Goal: Information Seeking & Learning: Learn about a topic

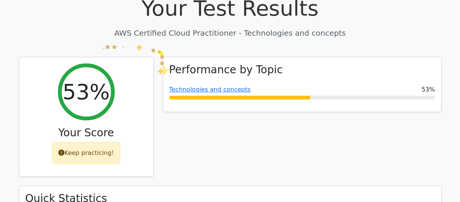
scroll to position [63, 0]
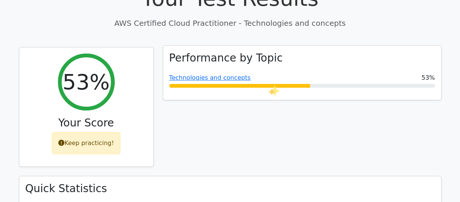
click at [268, 84] on div at bounding box center [239, 86] width 141 height 4
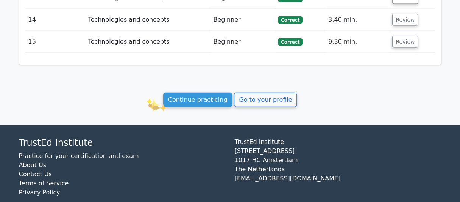
scroll to position [960, 0]
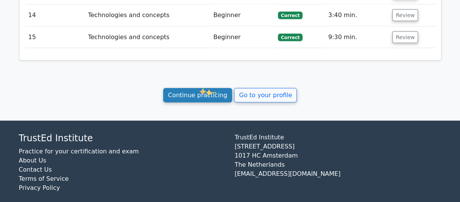
click at [199, 88] on link "Continue practicing" at bounding box center [197, 95] width 69 height 14
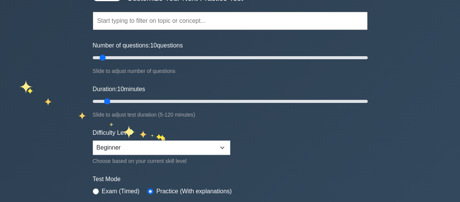
scroll to position [126, 0]
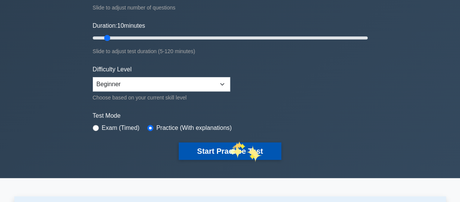
click at [230, 147] on button "Start Practice Test" at bounding box center [230, 150] width 102 height 17
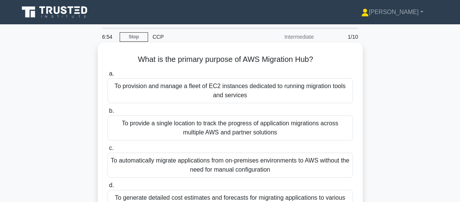
drag, startPoint x: 134, startPoint y: 59, endPoint x: 320, endPoint y: 64, distance: 185.7
click at [320, 64] on h5 "What is the primary purpose of AWS Migration Hub? .spinner_0XTQ{transform-origi…" at bounding box center [230, 60] width 247 height 10
copy h5 "What is the primary purpose of AWS Migration Hub?"
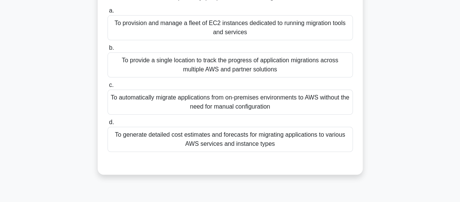
drag, startPoint x: 115, startPoint y: 88, endPoint x: 255, endPoint y: 162, distance: 158.1
click at [255, 162] on div "a. To provision and manage a fleet of EC2 instances dedicated to running migrat…" at bounding box center [230, 85] width 247 height 161
copy div "To provision and manage a fleet of EC2 instances dedicated to running migration…"
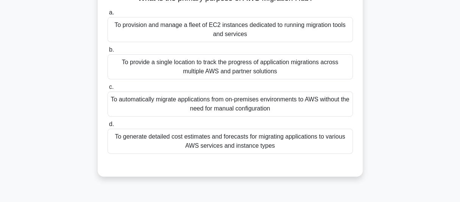
click at [419, 111] on div "What is the primary purpose of AWS Migration Hub? .spinner_0XTQ{transform-origi…" at bounding box center [230, 83] width 432 height 204
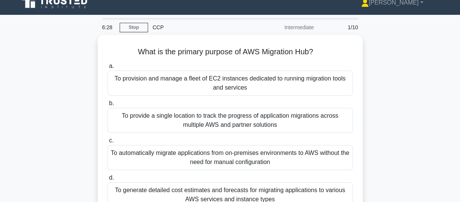
scroll to position [0, 0]
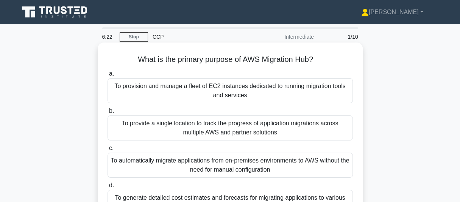
click at [225, 95] on div "To provision and manage a fleet of EC2 instances dedicated to running migration…" at bounding box center [230, 90] width 245 height 25
click at [108, 76] on input "a. To provision and manage a fleet of EC2 instances dedicated to running migrat…" at bounding box center [108, 73] width 0 height 5
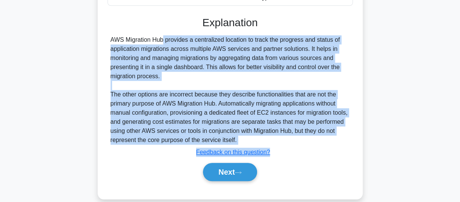
scroll to position [220, 0]
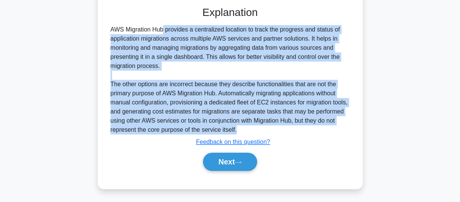
drag, startPoint x: 109, startPoint y: 123, endPoint x: 273, endPoint y: 131, distance: 163.5
click at [273, 131] on div "AWS Migration Hub provides a centralized location to track the progress and sta…" at bounding box center [230, 79] width 245 height 109
copy div "AWS Migration Hub provides a centralized location to track the progress and sta…"
click at [217, 156] on button "Next" at bounding box center [230, 161] width 54 height 18
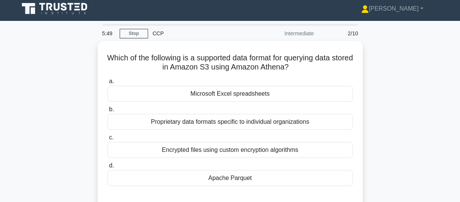
scroll to position [0, 0]
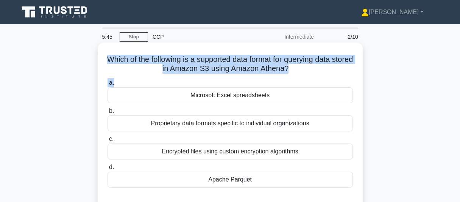
drag, startPoint x: 110, startPoint y: 61, endPoint x: 292, endPoint y: 77, distance: 182.5
click at [292, 77] on div "Which of the following is a supported data format for querying data stored in A…" at bounding box center [230, 125] width 259 height 161
copy div "Which of the following is a supported data format for querying data stored in A…"
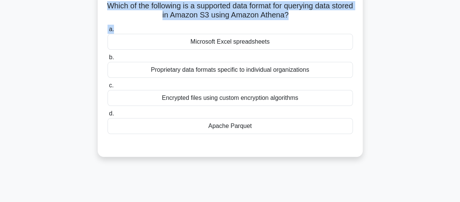
scroll to position [63, 0]
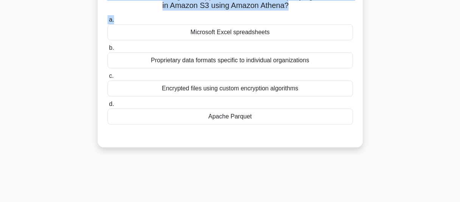
drag, startPoint x: 189, startPoint y: 95, endPoint x: 256, endPoint y: 125, distance: 73.5
click at [256, 125] on div "a. Microsoft Excel spreadsheets b. Proprietary data formats specific to individ…" at bounding box center [230, 70] width 255 height 112
copy div "Microsoft Excel spreadsheets b. Proprietary data formats specific to individual…"
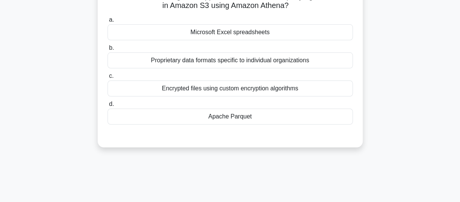
click at [137, 137] on div "Which of the following is a supported data format for querying data stored in A…" at bounding box center [230, 63] width 259 height 161
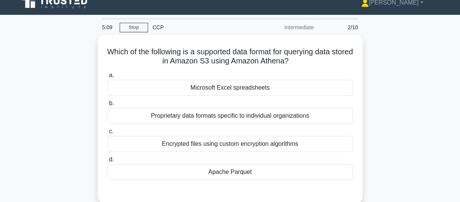
scroll to position [0, 0]
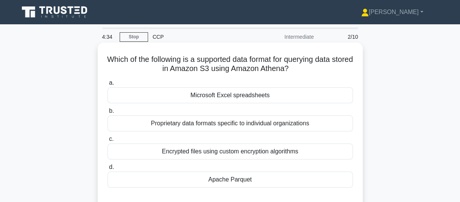
click at [207, 126] on div "Proprietary data formats specific to individual organizations" at bounding box center [230, 123] width 245 height 16
click at [108, 113] on input "b. Proprietary data formats specific to individual organizations" at bounding box center [108, 110] width 0 height 5
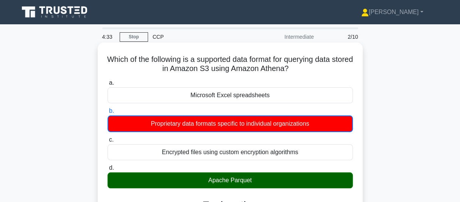
click at [176, 183] on div "Apache Parquet" at bounding box center [230, 180] width 245 height 16
click at [108, 170] on input "d. [GEOGRAPHIC_DATA]" at bounding box center [108, 167] width 0 height 5
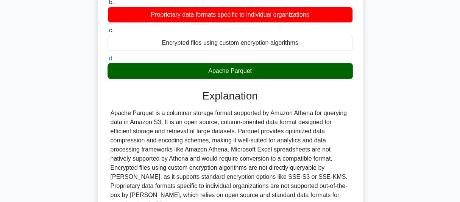
scroll to position [126, 0]
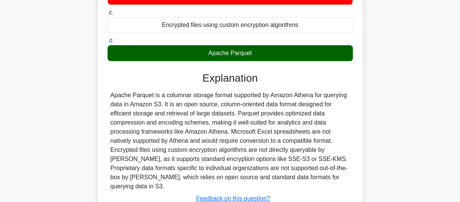
drag, startPoint x: 112, startPoint y: 95, endPoint x: 326, endPoint y: 175, distance: 228.7
click at [326, 175] on div "Apache Parquet is a columnar storage format supported by Amazon Athena for quer…" at bounding box center [230, 141] width 239 height 100
copy div "Apache Parquet is a columnar storage format supported by Amazon Athena for quer…"
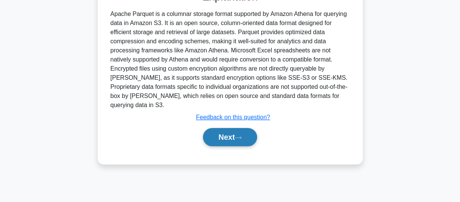
click at [228, 128] on button "Next" at bounding box center [230, 137] width 54 height 18
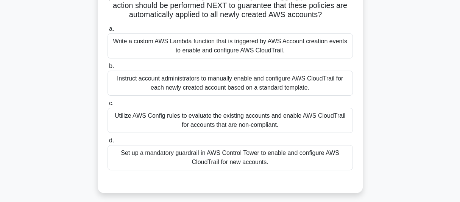
scroll to position [18, 0]
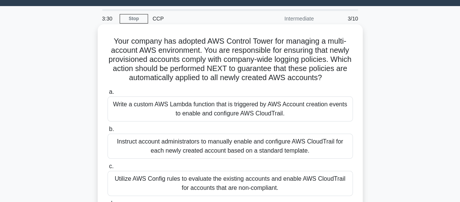
drag, startPoint x: 112, startPoint y: 41, endPoint x: 342, endPoint y: 85, distance: 234.2
click at [342, 83] on h5 "Your company has adopted AWS Control Tower for managing a multi-account AWS env…" at bounding box center [230, 59] width 247 height 46
copy h5 "our company has adopted AWS Control Tower for managing a multi-account AWS envi…"
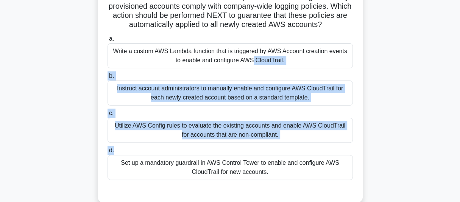
scroll to position [81, 0]
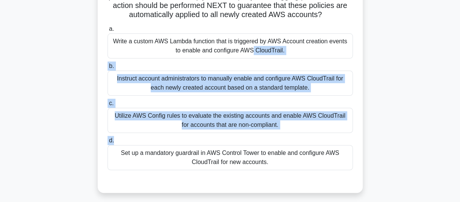
drag, startPoint x: 114, startPoint y: 113, endPoint x: 269, endPoint y: 176, distance: 167.2
click at [269, 171] on div "a. Write a custom AWS Lambda function that is triggered by AWS Account creation…" at bounding box center [230, 97] width 255 height 148
copy div "Write a custom AWS Lambda function that is triggered by AWS Account creation ev…"
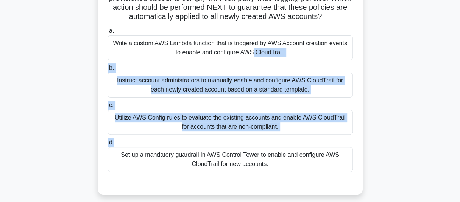
click at [66, 96] on div "Your company has adopted AWS Control Tower for managing a multi-account AWS env…" at bounding box center [230, 83] width 432 height 240
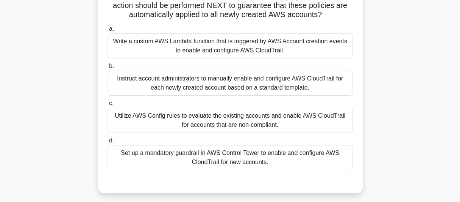
click at [227, 95] on div "Instruct account administrators to manually enable and configure AWS CloudTrail…" at bounding box center [230, 82] width 245 height 25
click at [108, 69] on input "b. Instruct account administrators to manually enable and configure AWS CloudTr…" at bounding box center [108, 66] width 0 height 5
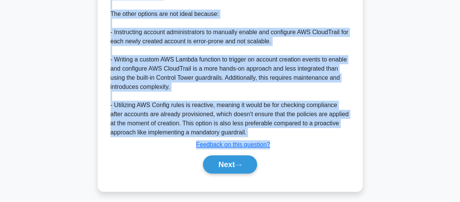
scroll to position [383, 0]
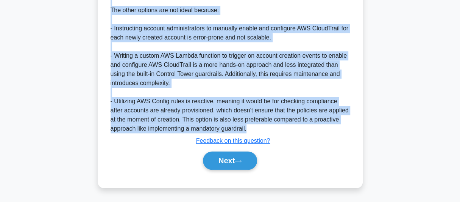
drag, startPoint x: 110, startPoint y: 151, endPoint x: 275, endPoint y: 127, distance: 166.5
click at [275, 127] on div "AWS Control Tower provides a way to govern multi-account environments in AWS, b…" at bounding box center [230, 19] width 245 height 227
copy div "AWS Control Tower provides a way to govern multi-account environments in AWS, b…"
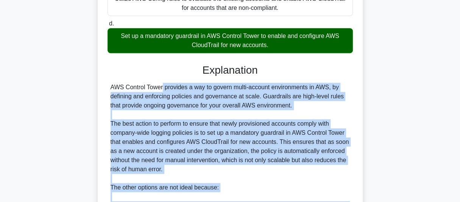
scroll to position [131, 0]
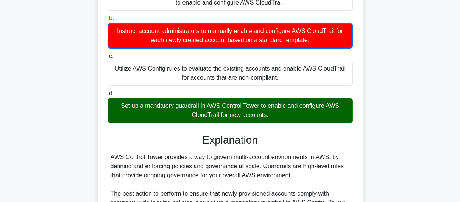
click at [56, 83] on div "Your company has adopted AWS Control Tower for managing a multi-account AWS env…" at bounding box center [230, 178] width 432 height 529
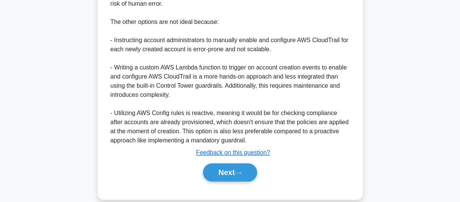
scroll to position [383, 0]
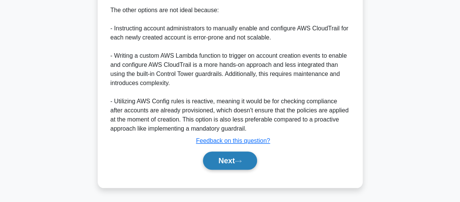
click at [230, 160] on button "Next" at bounding box center [230, 160] width 54 height 18
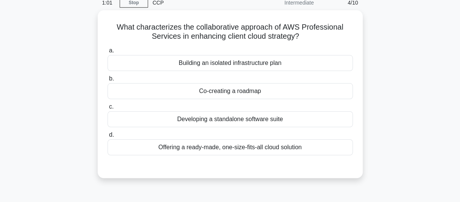
scroll to position [18, 0]
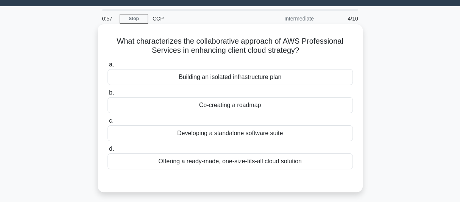
drag, startPoint x: 114, startPoint y: 41, endPoint x: 305, endPoint y: 53, distance: 191.7
click at [305, 53] on h5 "What characterizes the collaborative approach of AWS Professional Services in e…" at bounding box center [230, 45] width 247 height 19
copy h5 "What characterizes the collaborative approach of AWS Professional Services in e…"
drag, startPoint x: 176, startPoint y: 79, endPoint x: 305, endPoint y: 172, distance: 159.1
click at [305, 172] on div "a. Building an isolated infrastructure [MEDICAL_DATA]. Co-creating a roadmap c.…" at bounding box center [230, 120] width 247 height 124
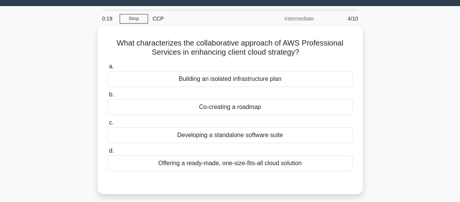
click at [65, 81] on div "What characterizes the collaborative approach of AWS Professional Services in e…" at bounding box center [230, 114] width 432 height 177
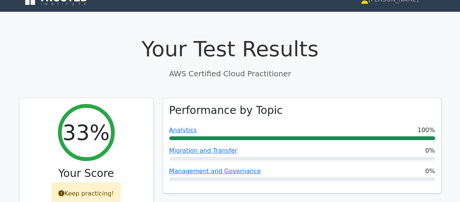
scroll to position [30, 0]
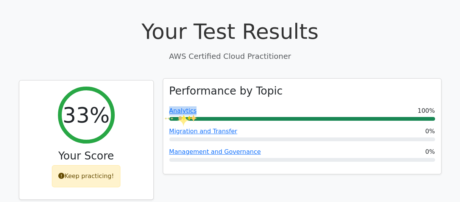
drag, startPoint x: 197, startPoint y: 112, endPoint x: 164, endPoint y: 113, distance: 33.0
click at [164, 113] on div "Performance by Topic Analytics 100% Migration and Transfer 0% Management and Go…" at bounding box center [302, 125] width 278 height 95
copy link "Analytics"
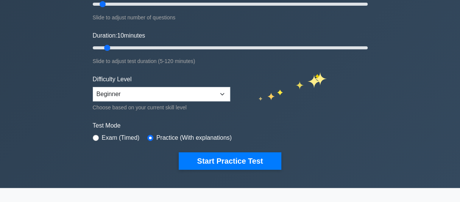
scroll to position [126, 0]
